Goal: Task Accomplishment & Management: Manage account settings

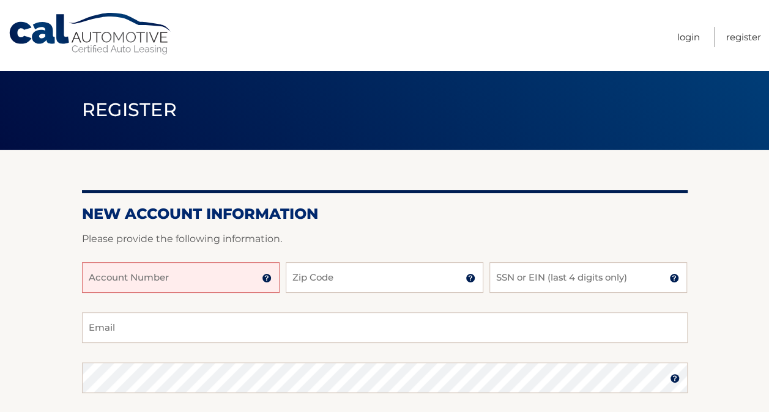
click at [147, 280] on input "Account Number" at bounding box center [181, 277] width 198 height 31
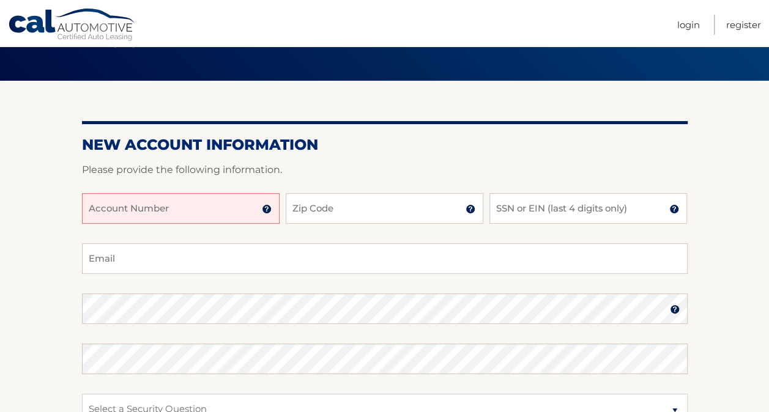
scroll to position [80, 0]
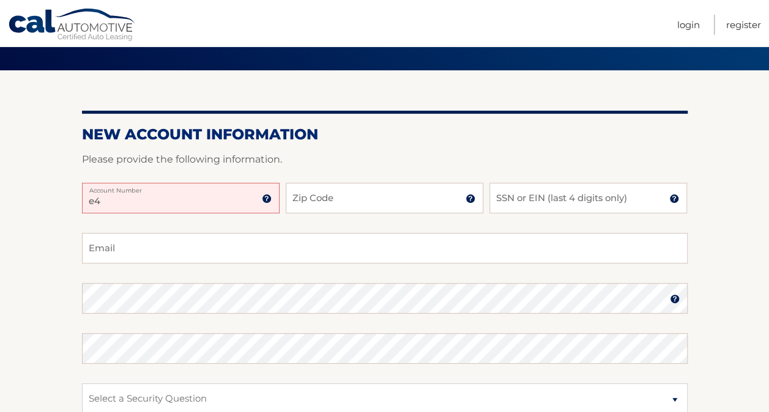
type input "e"
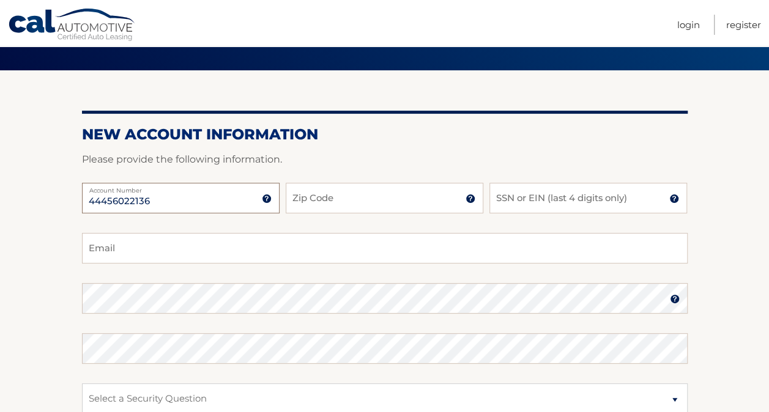
type input "44456022136"
click at [303, 201] on input "Zip Code" at bounding box center [385, 198] width 198 height 31
type input "11223"
click at [504, 193] on input "SSN or EIN (last 4 digits only)" at bounding box center [588, 198] width 198 height 31
type input "6515"
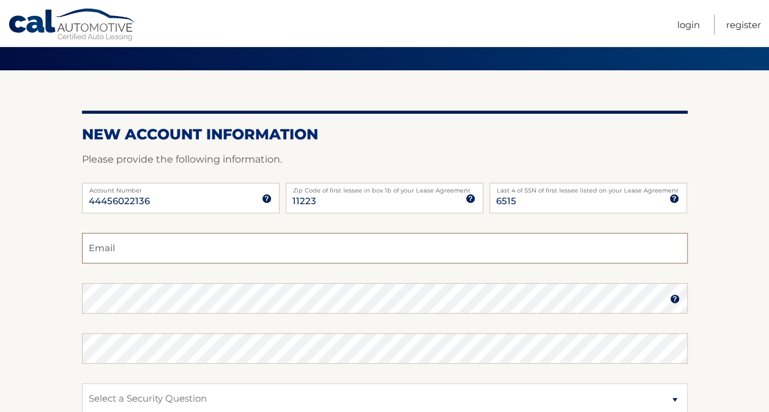
click at [374, 245] on input "Email" at bounding box center [385, 248] width 606 height 31
type input "ekaterina.isayev@gmail.com"
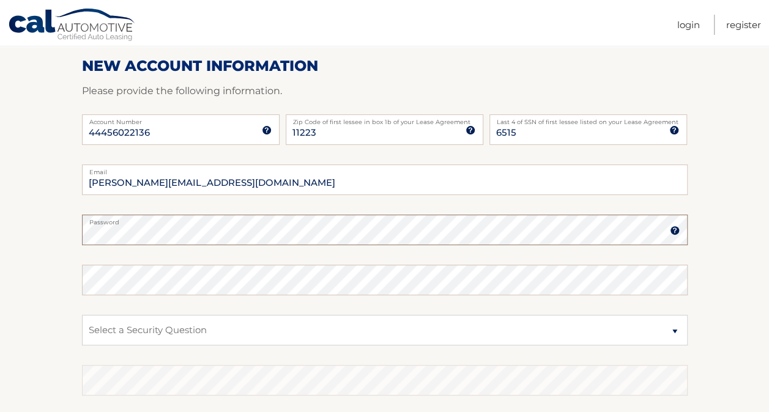
scroll to position [150, 0]
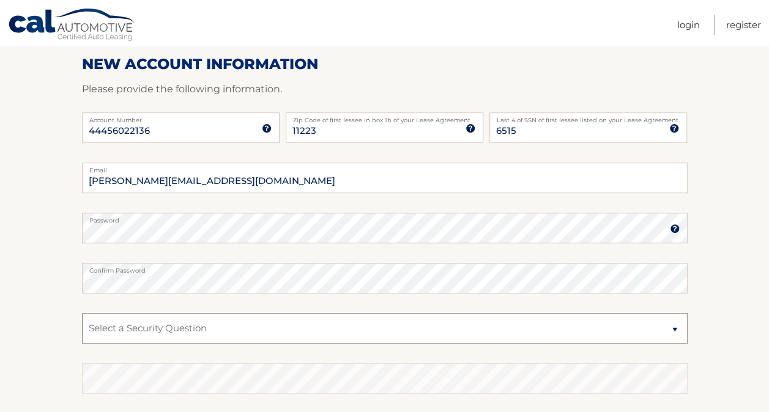
click at [135, 327] on select "Select a Security Question What was the name of your elementary school? What is…" at bounding box center [385, 328] width 606 height 31
select select "2"
click at [82, 313] on select "Select a Security Question What was the name of your elementary school? What is…" at bounding box center [385, 328] width 606 height 31
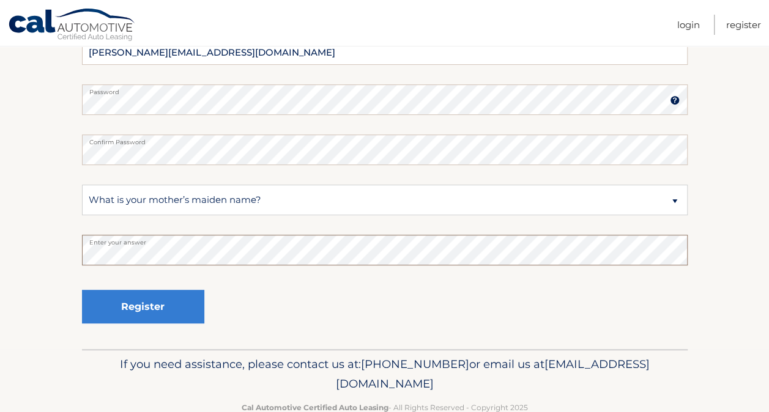
scroll to position [281, 0]
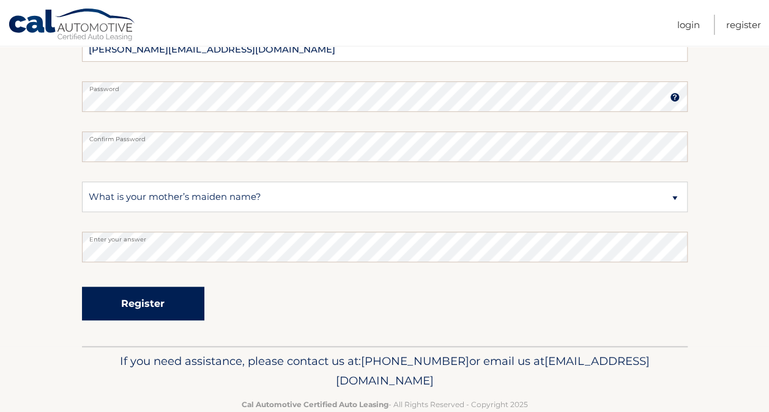
click at [132, 307] on button "Register" at bounding box center [143, 304] width 122 height 34
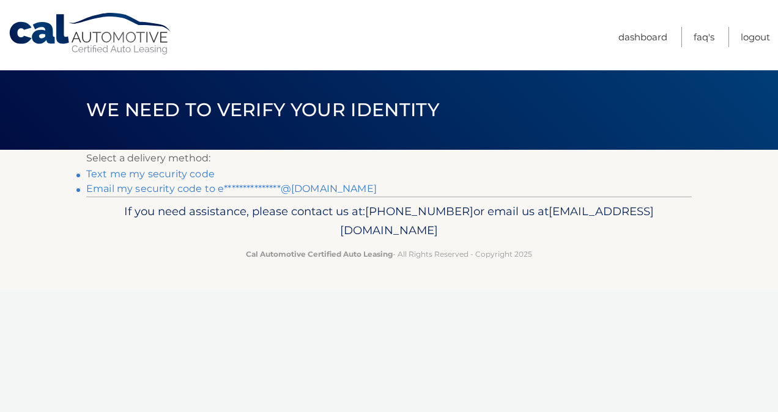
click at [173, 176] on link "Text me my security code" at bounding box center [150, 174] width 128 height 12
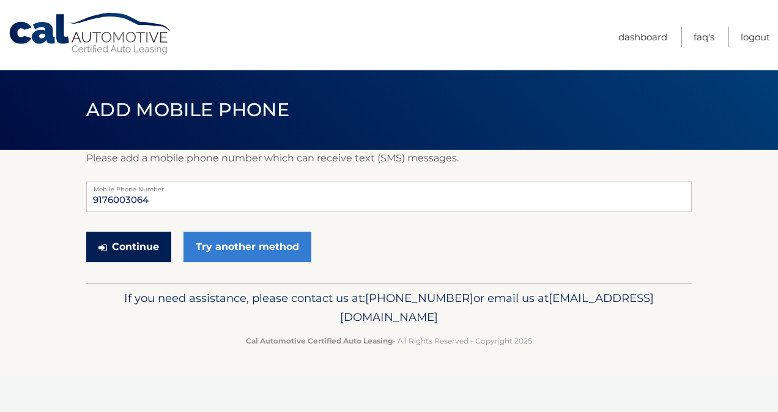
click at [135, 252] on button "Continue" at bounding box center [128, 247] width 85 height 31
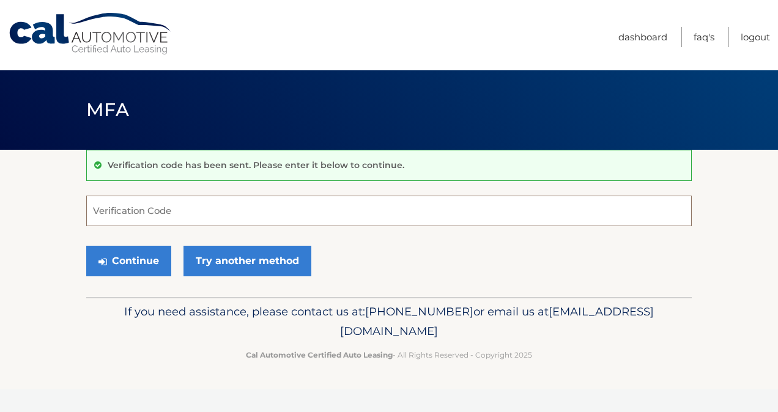
click at [143, 212] on input "Verification Code" at bounding box center [389, 211] width 606 height 31
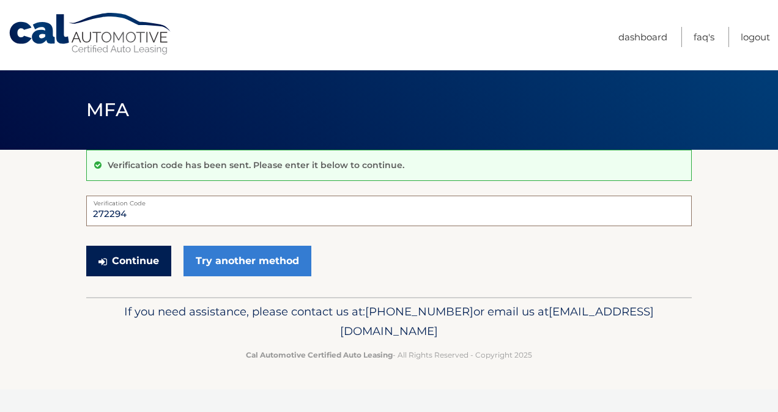
type input "272294"
click at [120, 260] on button "Continue" at bounding box center [128, 261] width 85 height 31
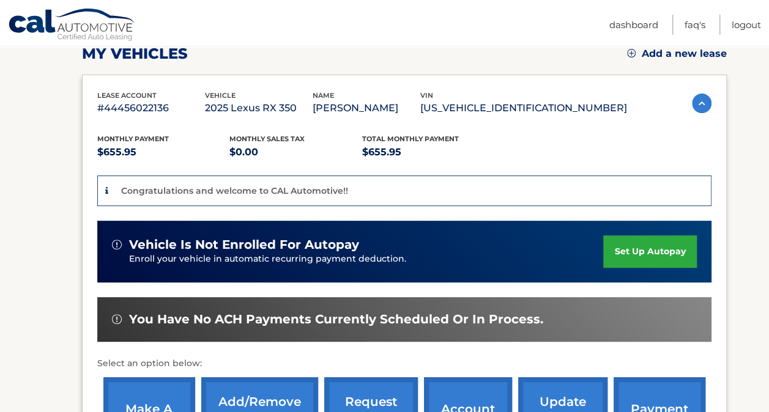
scroll to position [191, 0]
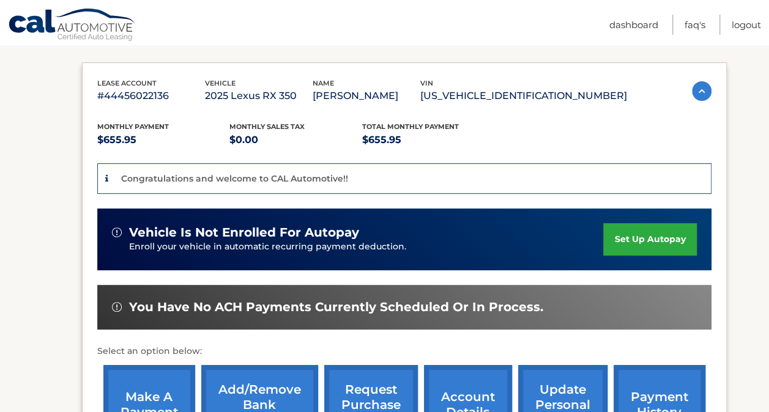
click at [653, 238] on link "set up autopay" at bounding box center [649, 239] width 93 height 32
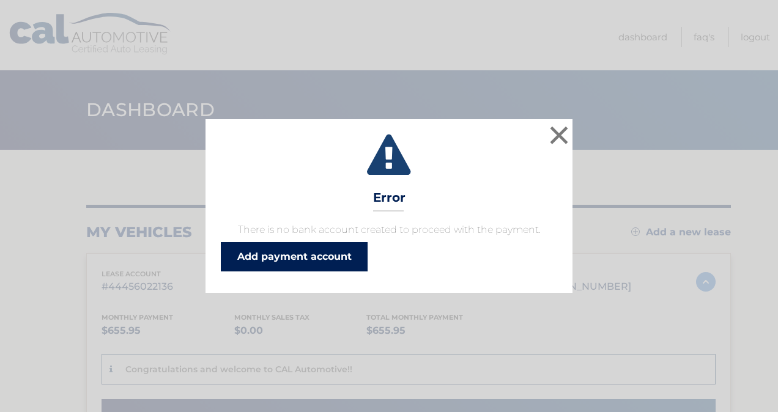
click at [292, 251] on link "Add payment account" at bounding box center [294, 256] width 147 height 29
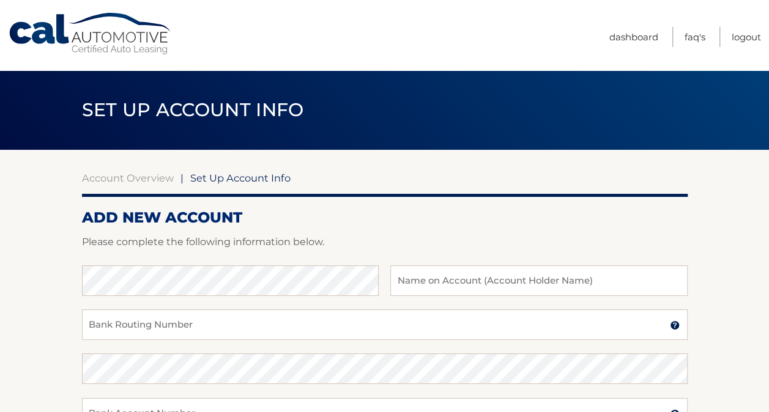
click at [751, 306] on section "Account Overview | Set Up Account Info ADD NEW ACCOUNT Please complete the foll…" at bounding box center [384, 383] width 769 height 467
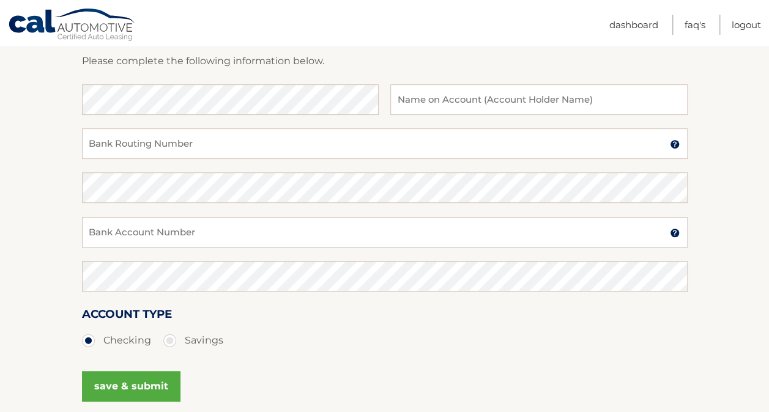
scroll to position [182, 0]
click at [222, 248] on fieldset "Bank Name Name on Account (Account Holder Name) Bank Routing Number A 9-digit n…" at bounding box center [385, 259] width 606 height 352
click at [443, 106] on input "text" at bounding box center [538, 98] width 297 height 31
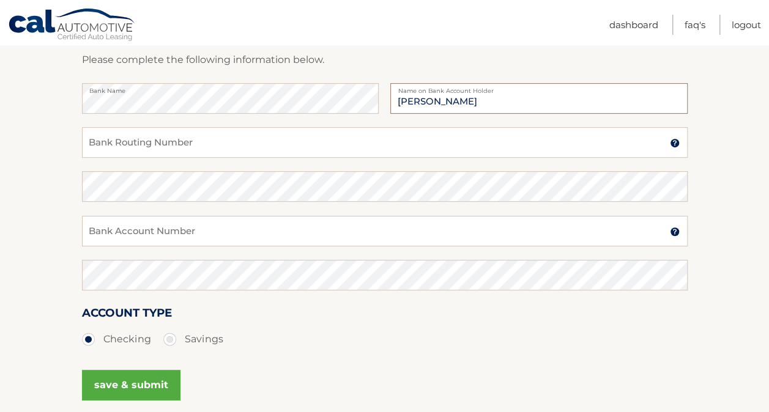
type input "ekaterina isayev"
click at [213, 150] on input "Bank Routing Number" at bounding box center [385, 142] width 606 height 31
type input "021000021"
click at [131, 228] on input "Bank Account Number" at bounding box center [385, 231] width 606 height 31
type input "737399686"
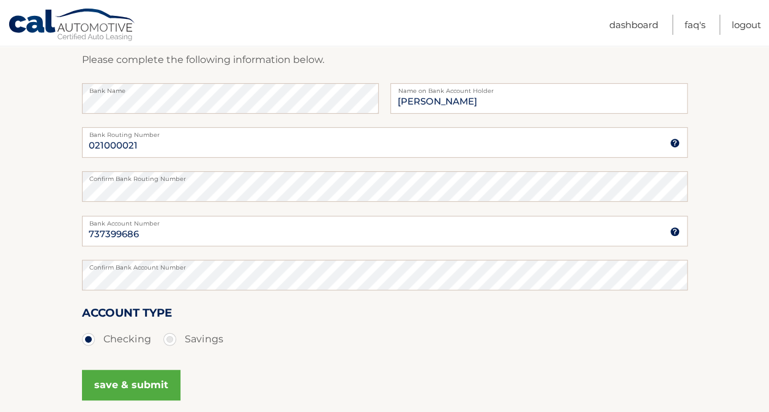
click at [123, 390] on button "save & submit" at bounding box center [131, 385] width 98 height 31
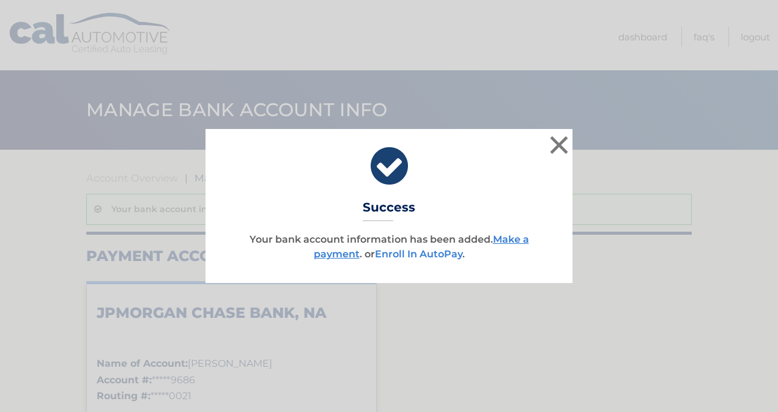
click at [418, 258] on link "Enroll In AutoPay" at bounding box center [418, 254] width 87 height 12
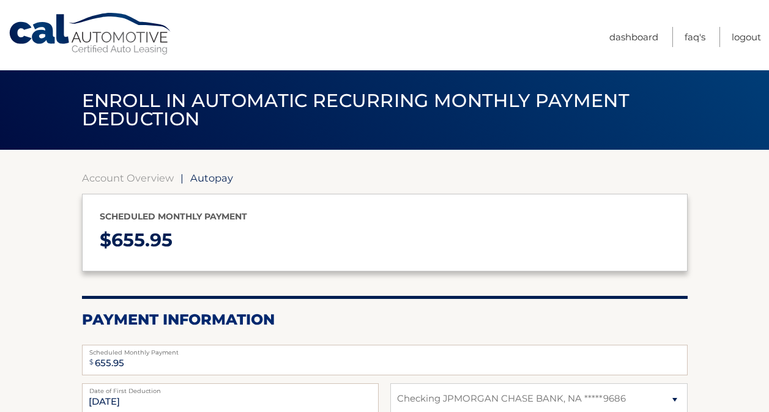
select select "NDk4Zjk5OTUtMmJhMy00N2ZmLWE0NmMtZDc0NThmYTg5Mjhh"
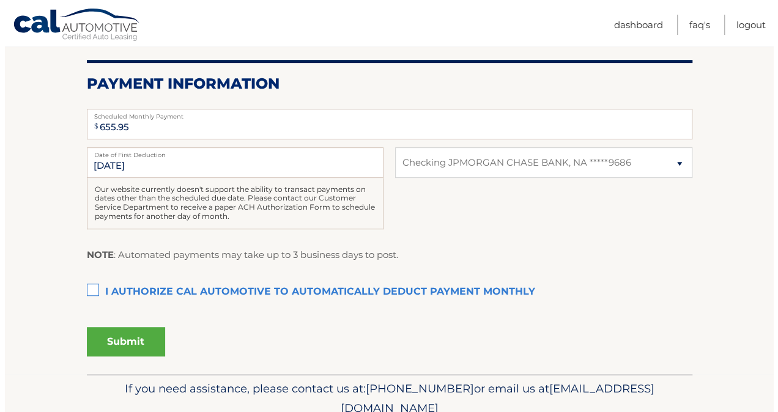
scroll to position [243, 0]
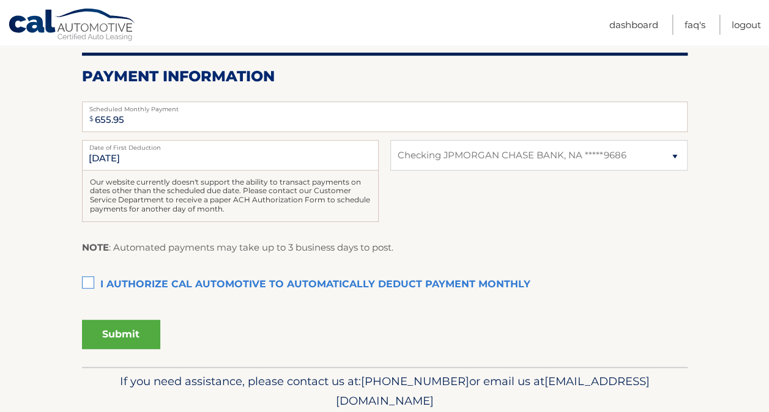
click at [92, 282] on label "I authorize cal automotive to automatically deduct payment monthly This checkbo…" at bounding box center [385, 285] width 606 height 24
click at [0, 0] on input "I authorize cal automotive to automatically deduct payment monthly This checkbo…" at bounding box center [0, 0] width 0 height 0
click at [132, 330] on button "Submit" at bounding box center [121, 334] width 78 height 29
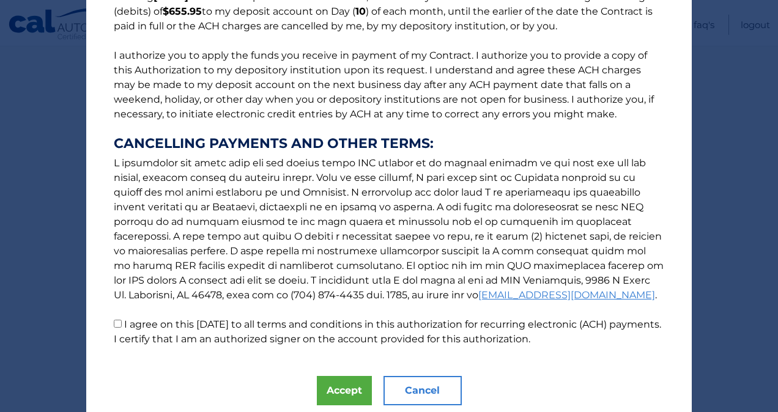
scroll to position [165, 0]
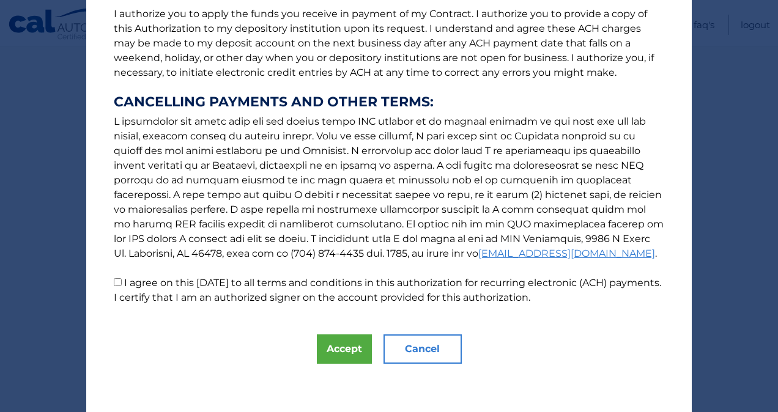
click at [334, 346] on button "Accept" at bounding box center [344, 349] width 55 height 29
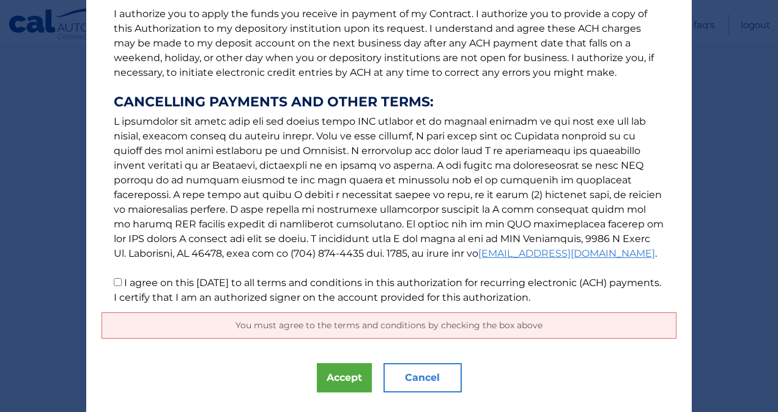
click at [114, 283] on input "I agree on this 10/01/2025 to all terms and conditions in this authorization fo…" at bounding box center [118, 282] width 8 height 8
checkbox input "true"
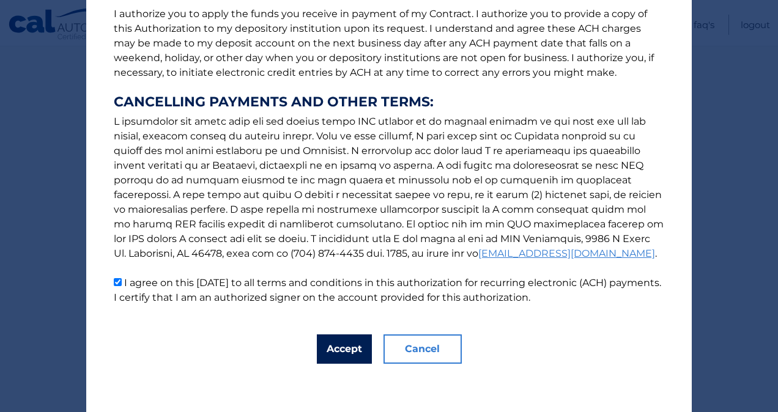
click at [332, 347] on button "Accept" at bounding box center [344, 349] width 55 height 29
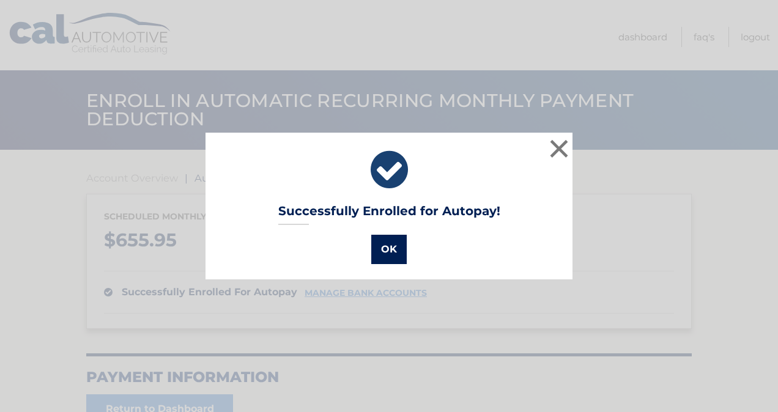
click at [396, 251] on button "OK" at bounding box center [388, 249] width 35 height 29
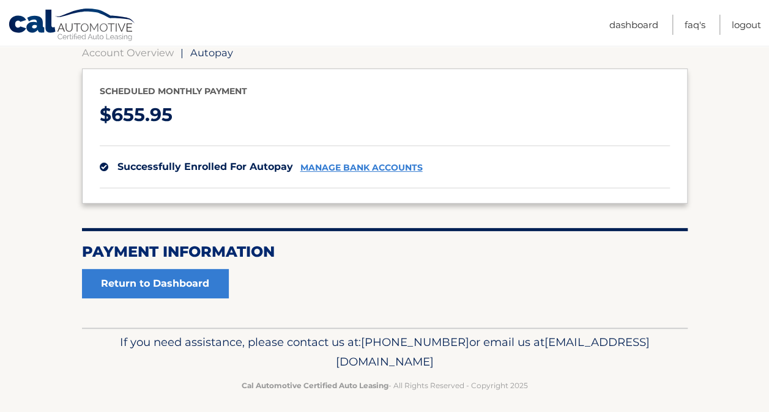
scroll to position [126, 0]
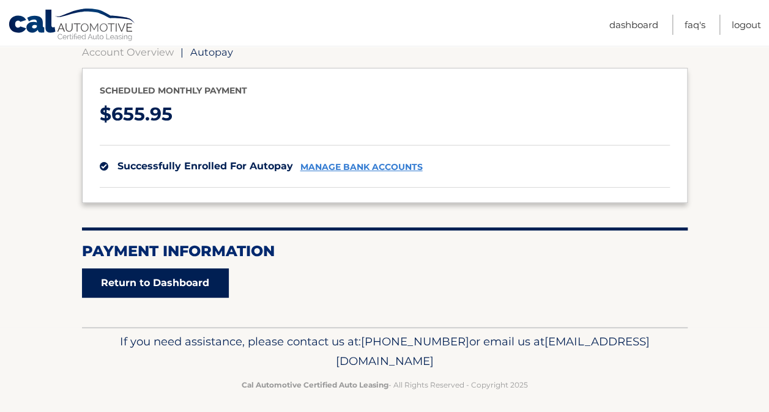
click at [171, 274] on link "Return to Dashboard" at bounding box center [155, 283] width 147 height 29
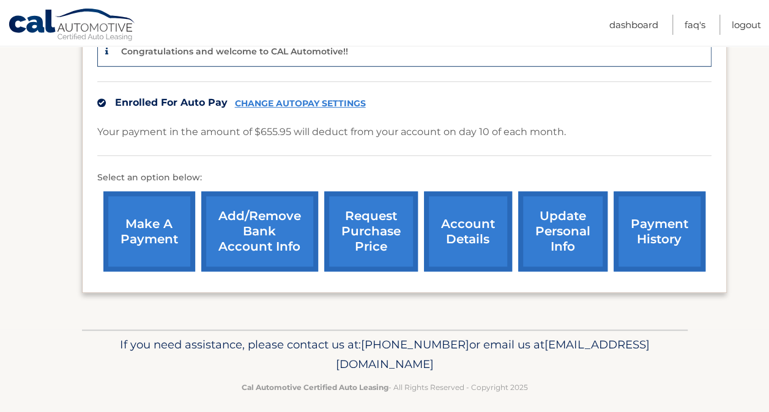
scroll to position [318, 0]
click at [563, 223] on link "update personal info" at bounding box center [562, 231] width 89 height 80
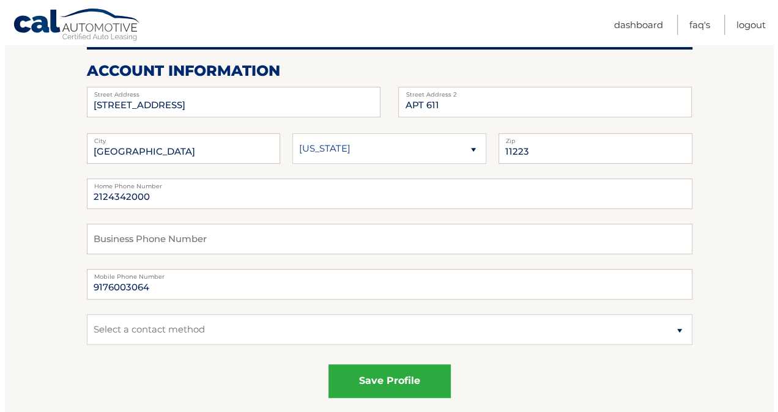
scroll to position [148, 0]
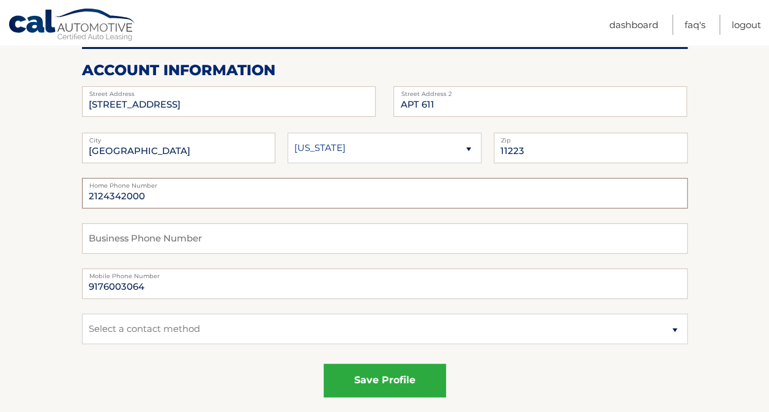
click at [144, 197] on input "2124342000" at bounding box center [385, 193] width 606 height 31
type input "2"
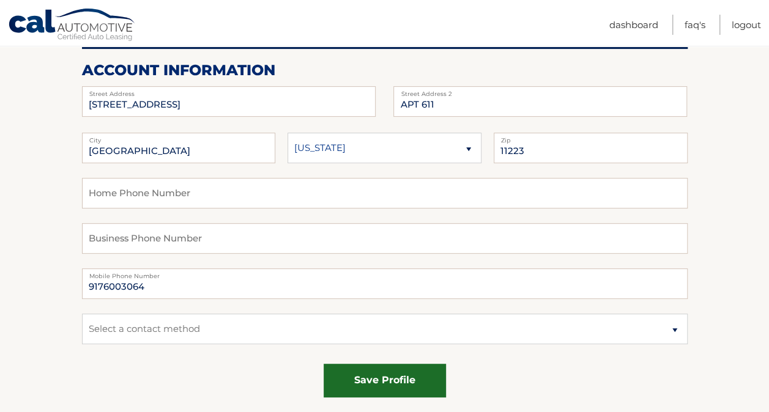
click at [393, 385] on button "save profile" at bounding box center [385, 381] width 122 height 34
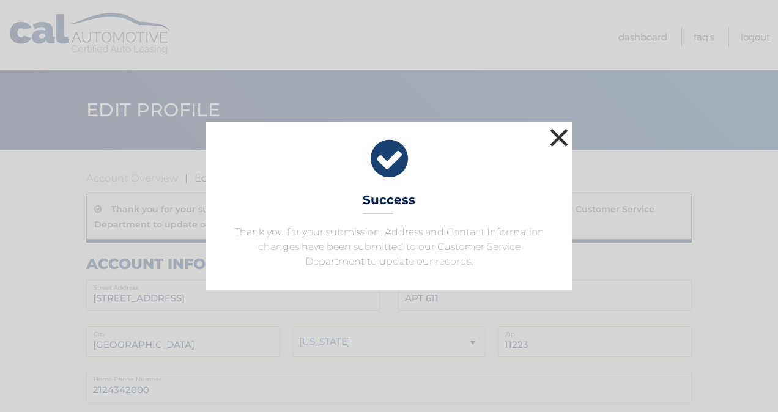
click at [555, 139] on button "×" at bounding box center [559, 137] width 24 height 24
